Goal: Find specific page/section: Find specific page/section

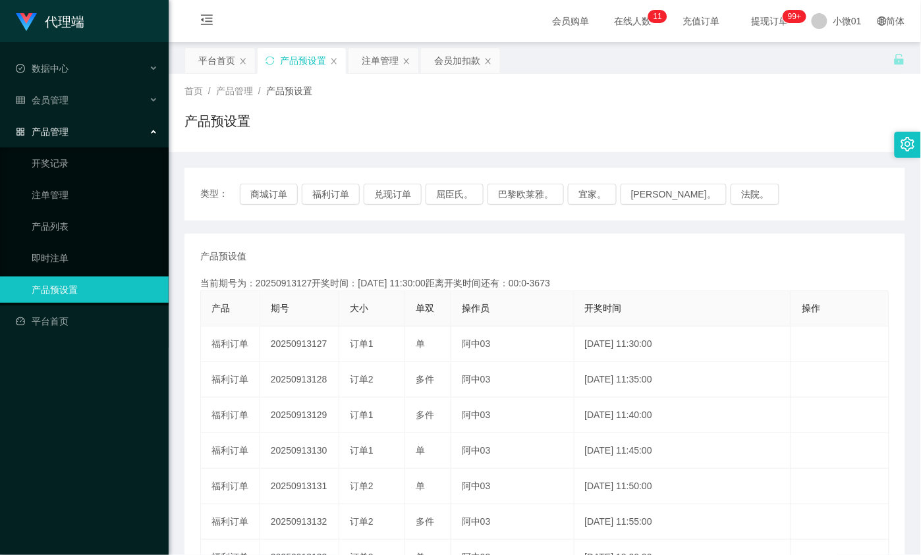
click at [391, 280] on div "当前期号为：20250913127开奖时间：[DATE] 11:30:00距离开奖时间还有：00:0-3673" at bounding box center [544, 284] width 689 height 14
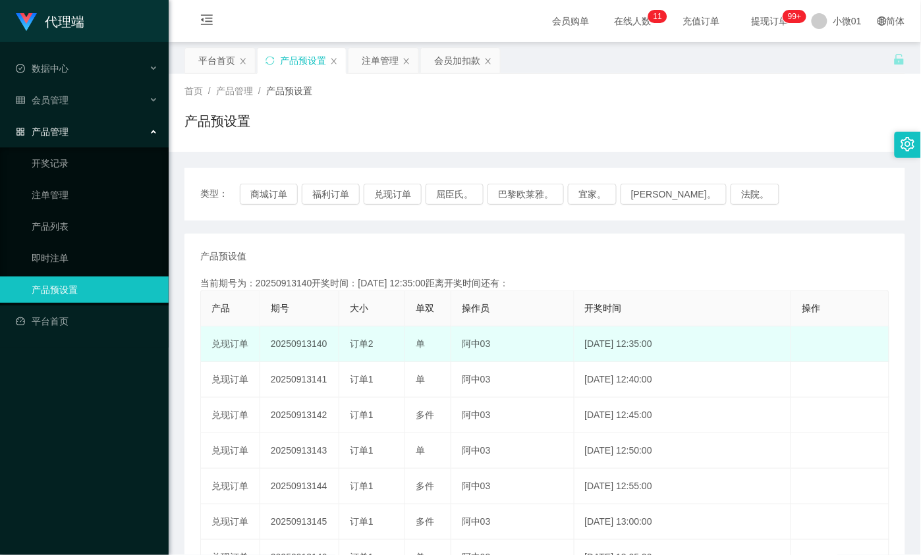
click at [303, 338] on td "20250913140" at bounding box center [299, 345] width 79 height 36
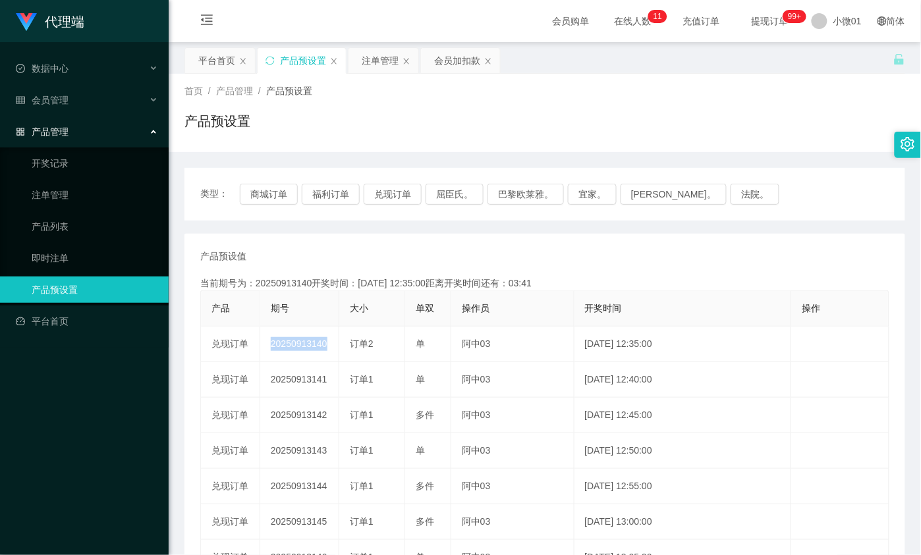
copy td "20250913140"
drag, startPoint x: 654, startPoint y: 97, endPoint x: 692, endPoint y: 0, distance: 104.1
click at [661, 80] on div "首页 / 产品管理 / 产品预设置 / 产品预设置" at bounding box center [545, 113] width 752 height 78
